Goal: Information Seeking & Learning: Learn about a topic

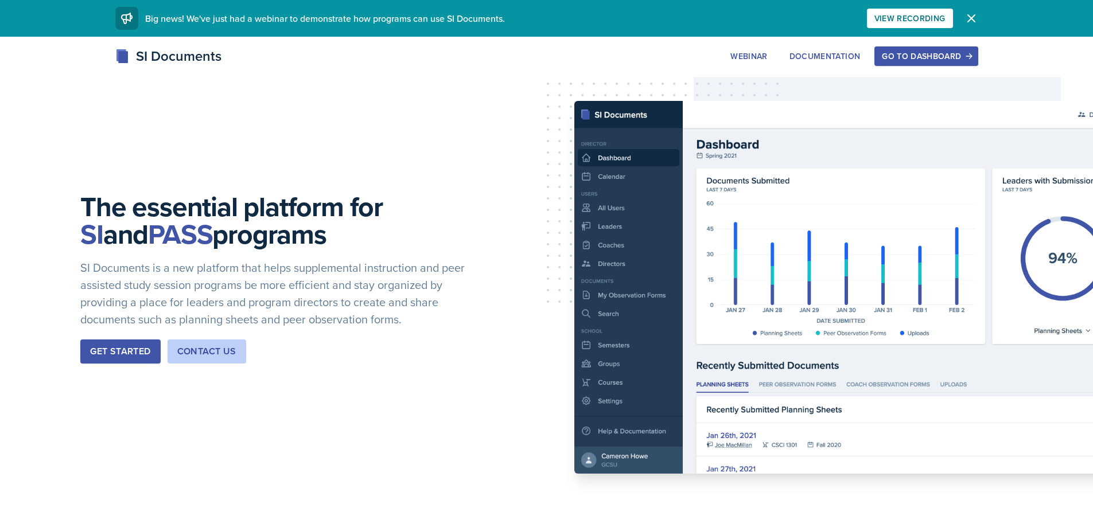
click at [930, 57] on div "Go to Dashboard" at bounding box center [926, 56] width 88 height 9
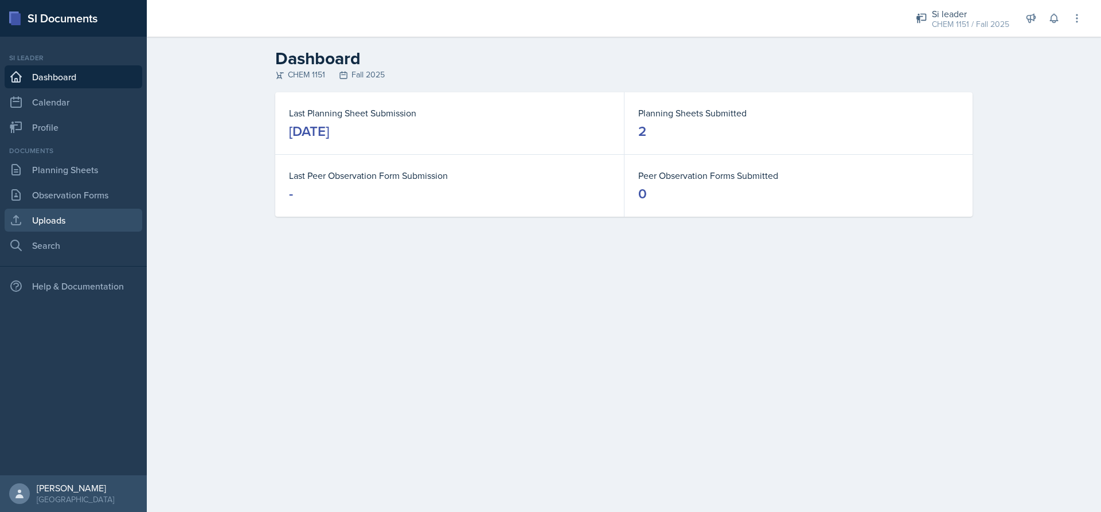
click at [83, 223] on link "Uploads" at bounding box center [74, 220] width 138 height 23
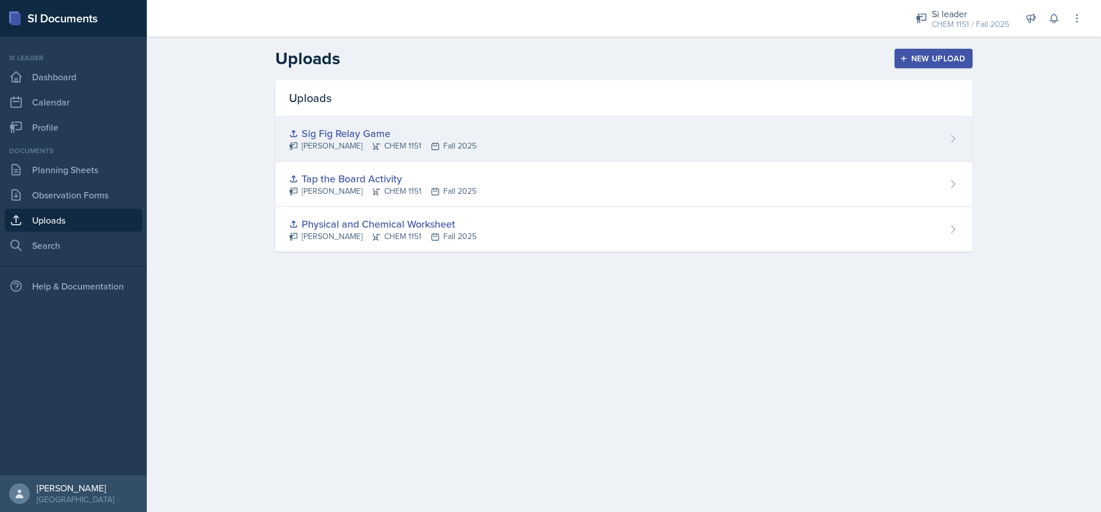
click at [782, 142] on div "Sig Fig Relay Game [PERSON_NAME] CHEM 1151 Fall 2025" at bounding box center [624, 138] width 698 height 45
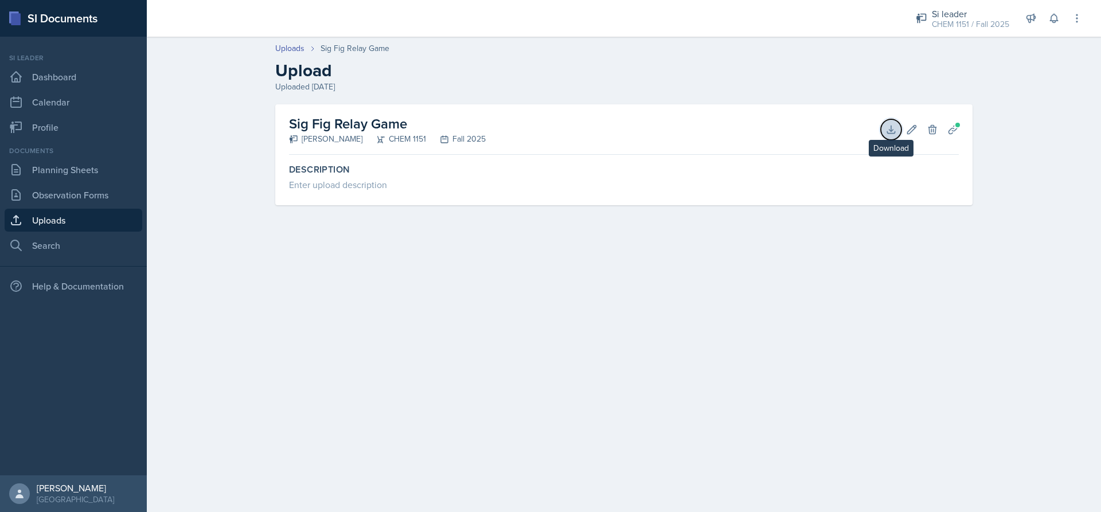
click at [894, 131] on icon at bounding box center [891, 129] width 11 height 11
click at [79, 168] on link "Planning Sheets" at bounding box center [74, 169] width 138 height 23
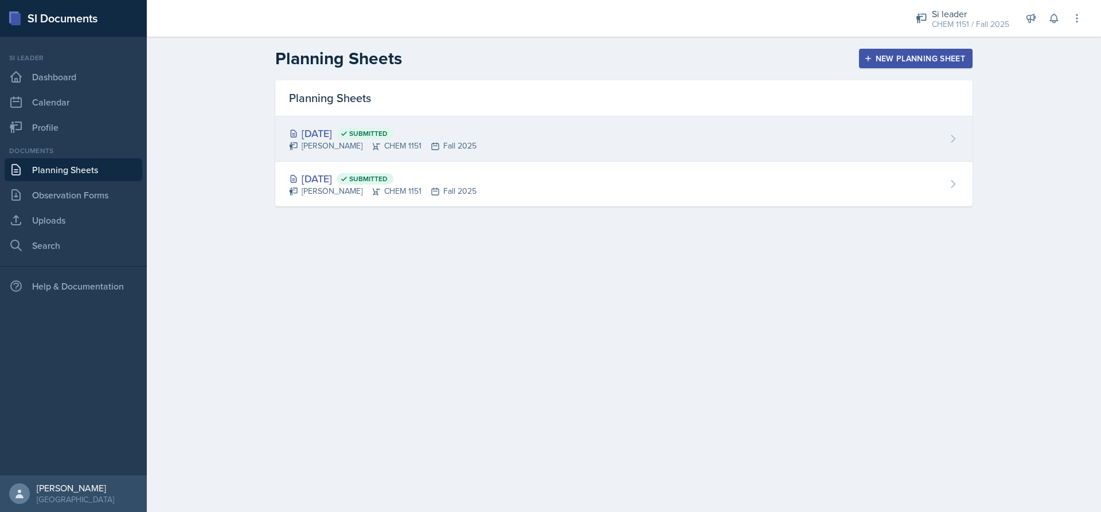
click at [575, 141] on div "[DATE] Submitted [PERSON_NAME] CHEM 1151 Fall 2025" at bounding box center [624, 138] width 698 height 45
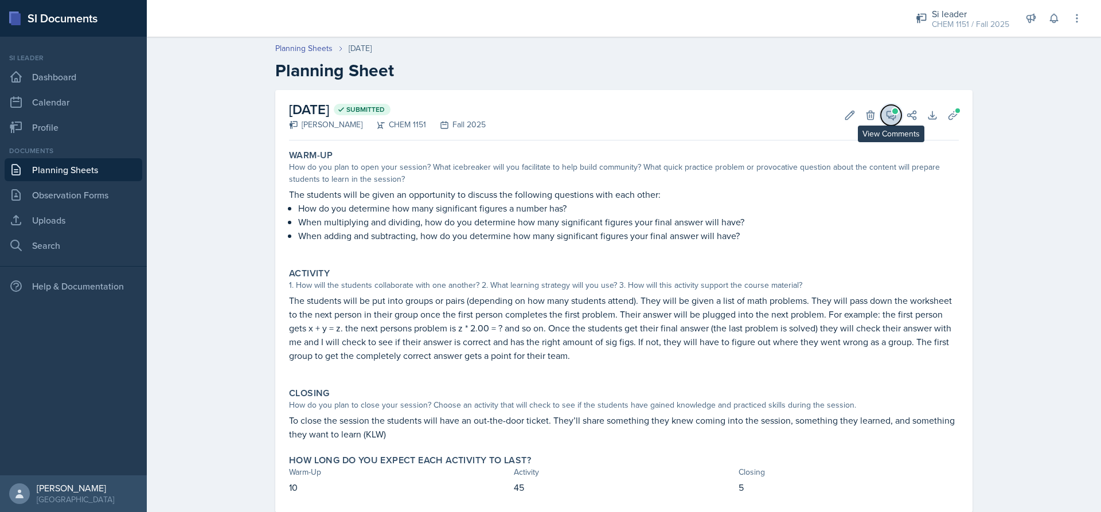
click at [886, 119] on icon at bounding box center [891, 115] width 11 height 11
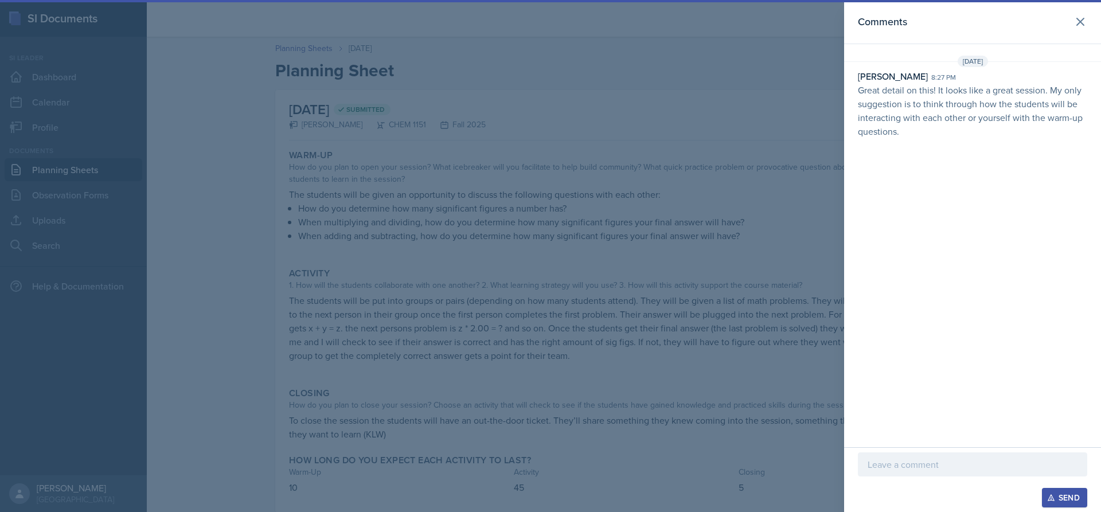
click at [803, 103] on div at bounding box center [550, 256] width 1101 height 512
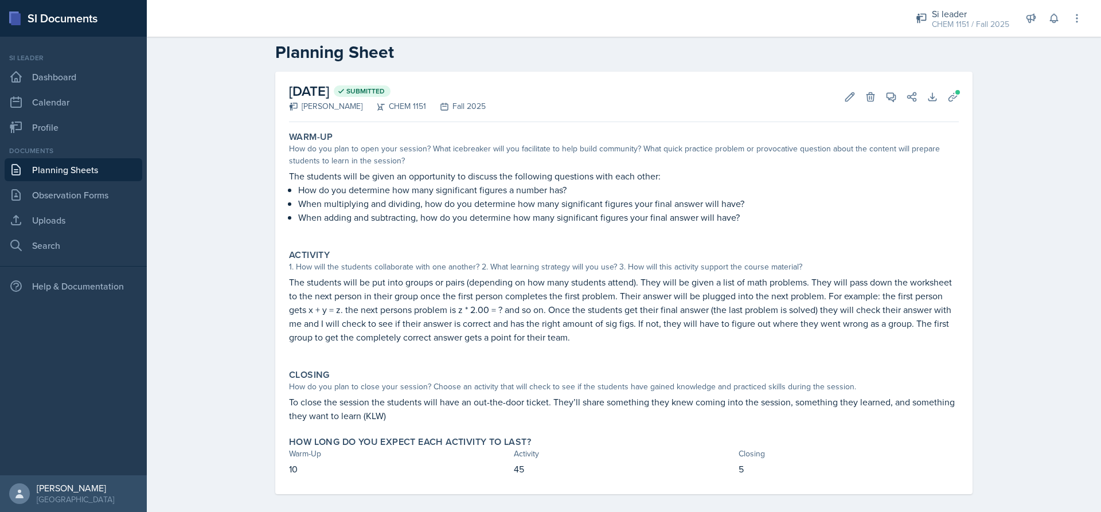
scroll to position [28, 0]
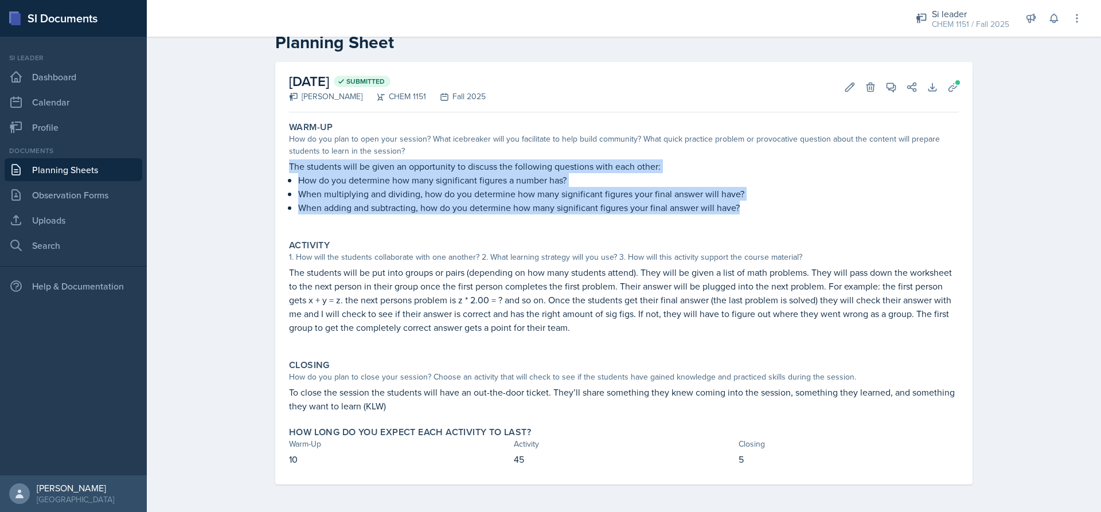
drag, startPoint x: 286, startPoint y: 167, endPoint x: 769, endPoint y: 215, distance: 485.4
click at [769, 215] on div "The students will be given an opportunity to discuss the following questions wi…" at bounding box center [624, 192] width 670 height 67
copy div "The students will be given an opportunity to discuss the following questions wi…"
